Goal: Task Accomplishment & Management: Manage account settings

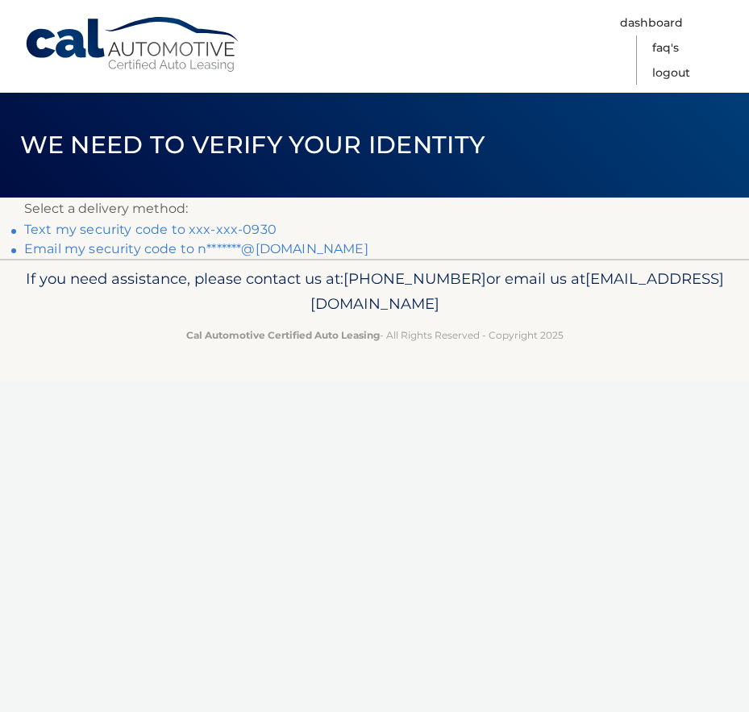
click at [314, 252] on link "Email my security code to n*******@gmail.com" at bounding box center [196, 248] width 344 height 15
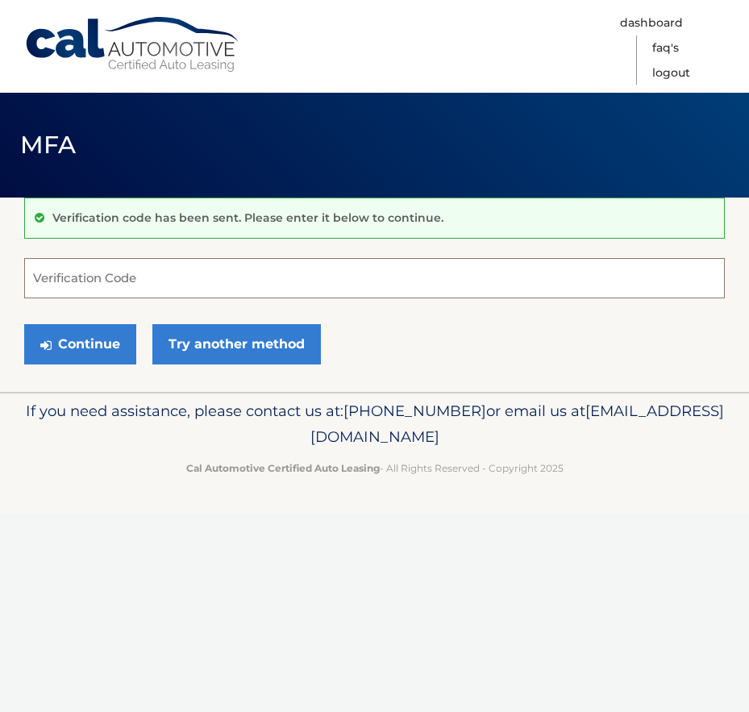
click at [190, 277] on input "Verification Code" at bounding box center [374, 278] width 701 height 40
paste input "285756"
click at [66, 328] on button "Continue" at bounding box center [80, 344] width 112 height 40
click at [219, 261] on label "Verification Code" at bounding box center [374, 264] width 701 height 13
click at [219, 261] on input "285756" at bounding box center [374, 278] width 701 height 40
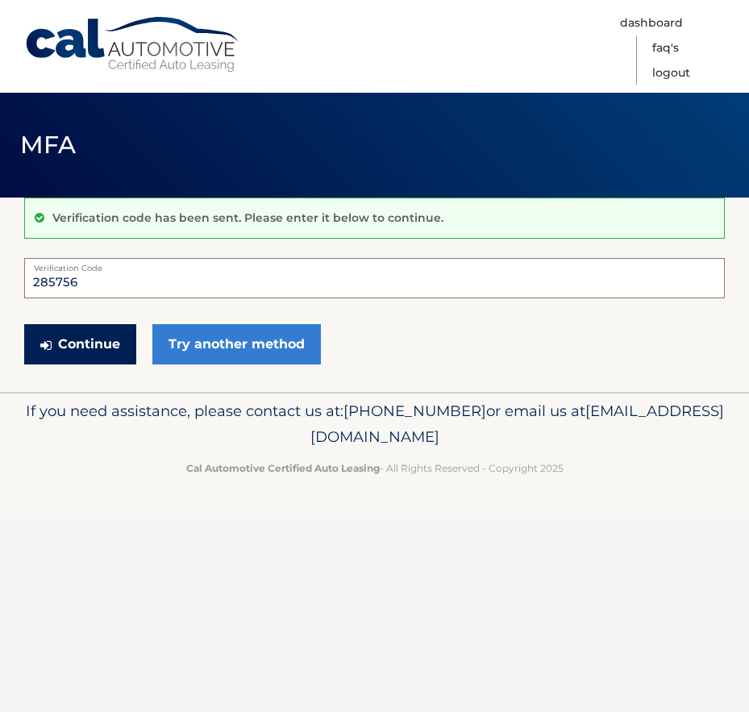
type input "285756"
click at [75, 345] on button "Continue" at bounding box center [80, 344] width 112 height 40
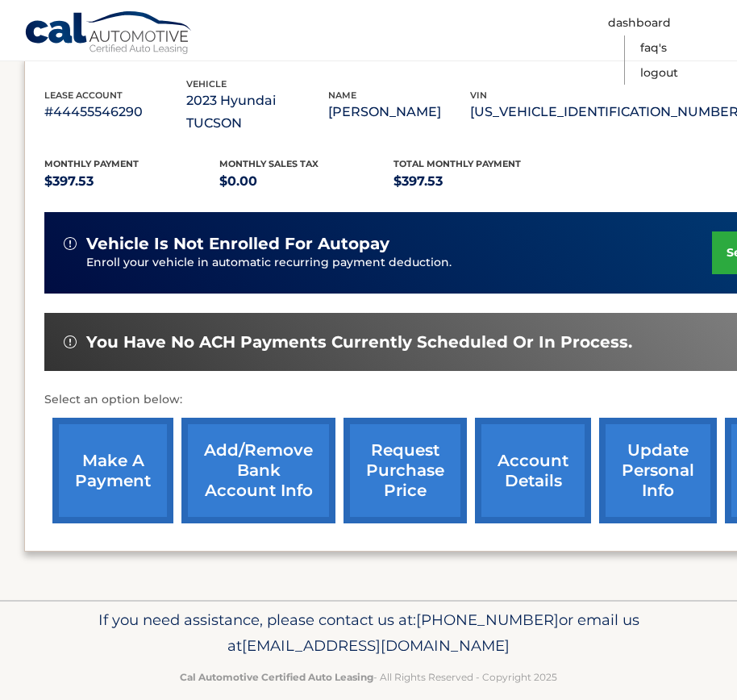
scroll to position [277, 134]
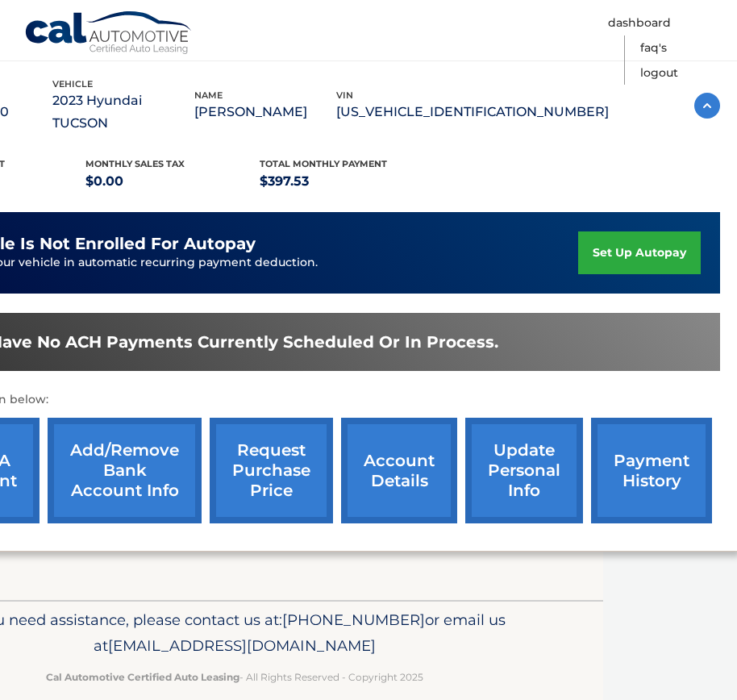
drag, startPoint x: 395, startPoint y: 371, endPoint x: 572, endPoint y: 390, distance: 177.6
click at [657, 445] on link "payment history" at bounding box center [651, 471] width 121 height 106
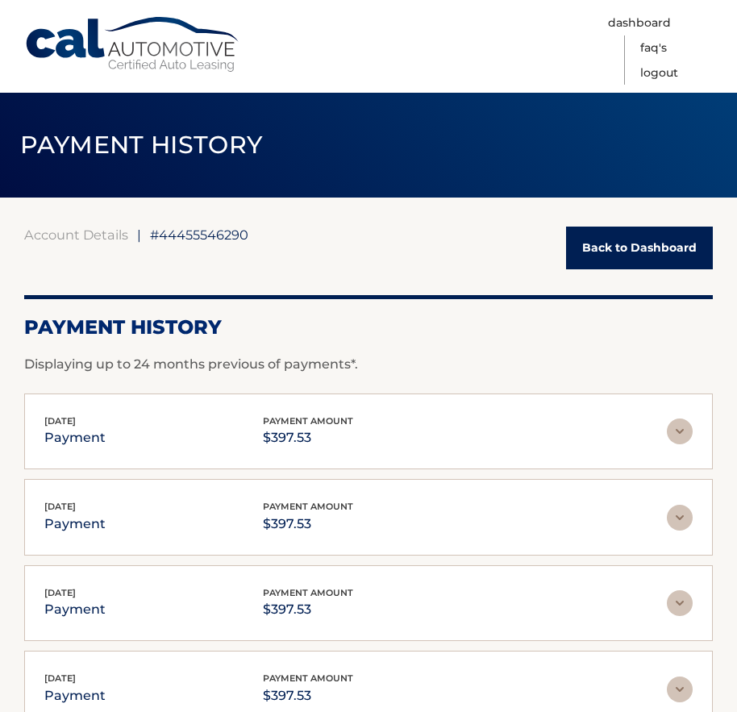
click at [95, 47] on link "Cal Automotive" at bounding box center [133, 44] width 218 height 57
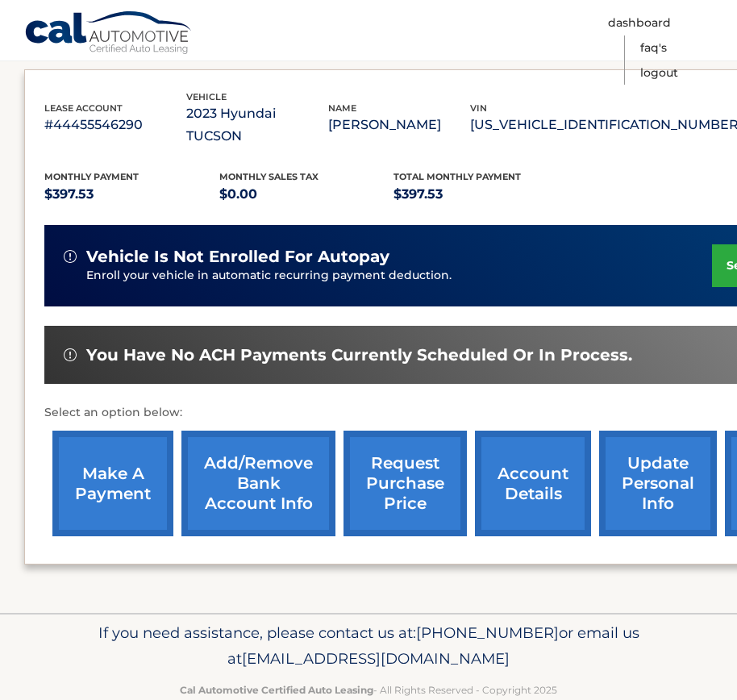
scroll to position [277, 0]
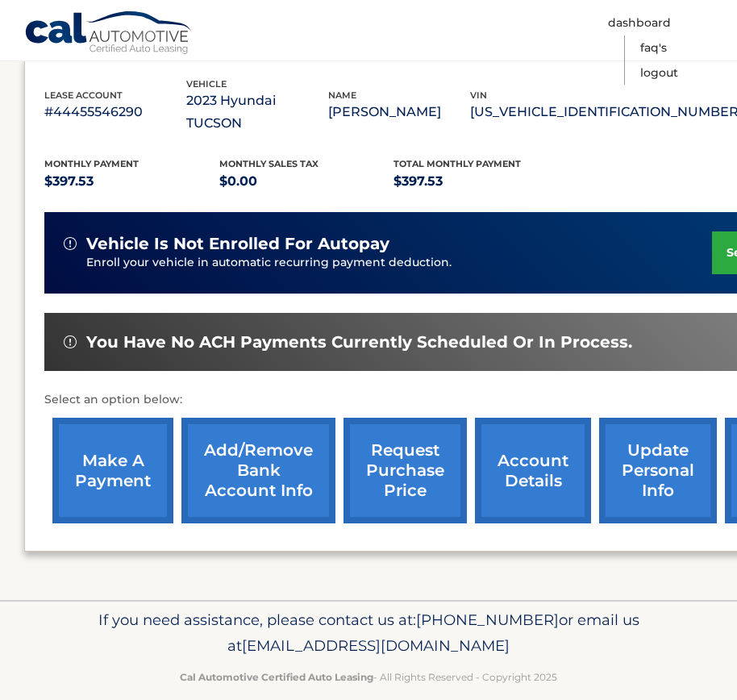
click at [144, 426] on link "make a payment" at bounding box center [112, 471] width 121 height 106
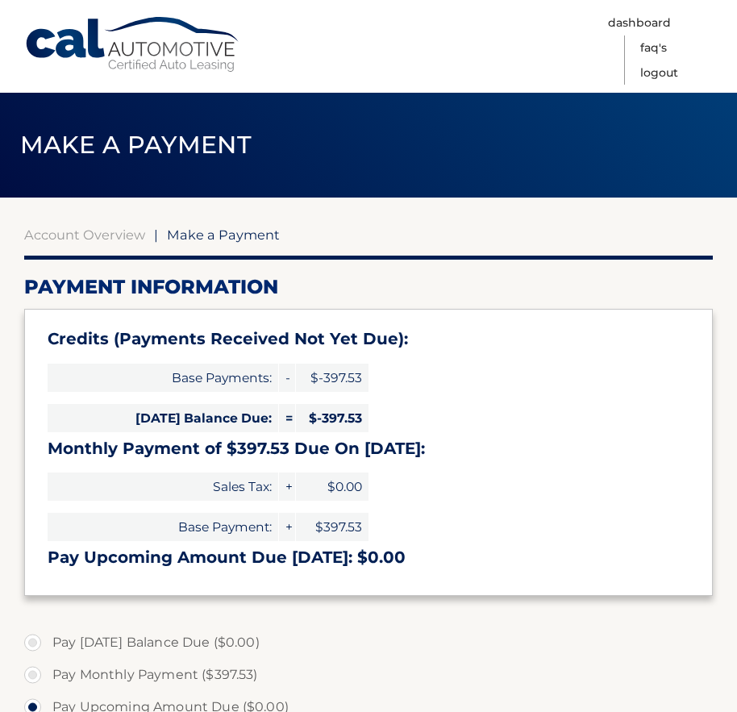
select select "NmQ0NGM0NDQtZDdmZS00Nzg3LTk3ODUtZmUyY2NkM2VmYjY4"
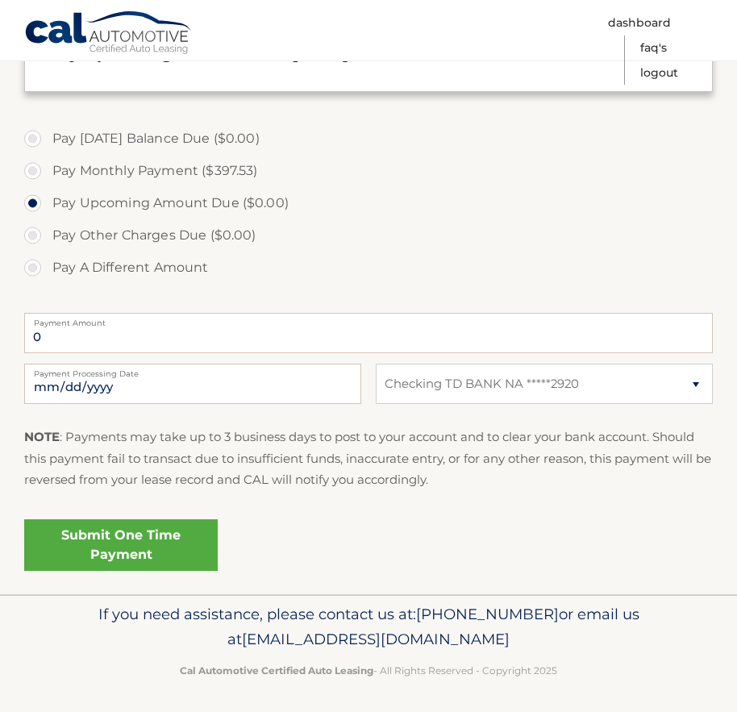
scroll to position [509, 0]
